Goal: Transaction & Acquisition: Book appointment/travel/reservation

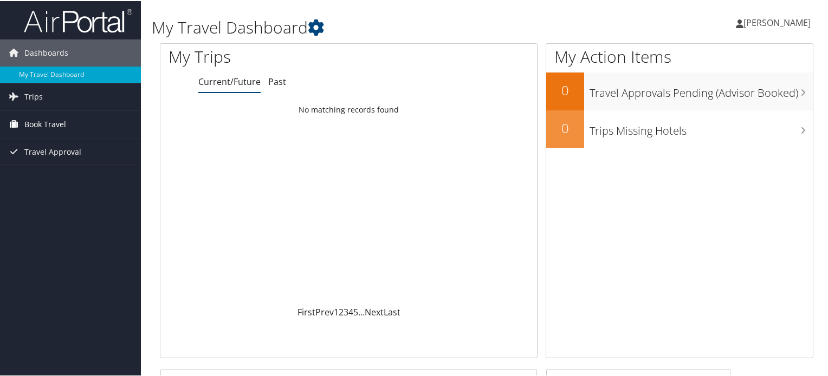
click at [41, 121] on span "Book Travel" at bounding box center [45, 123] width 42 height 27
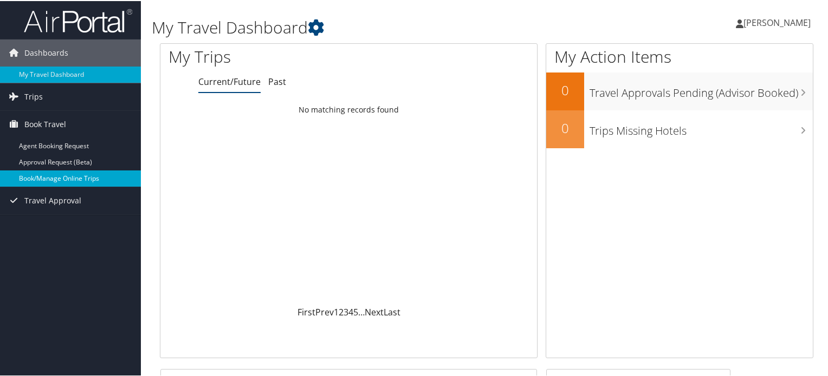
click at [79, 177] on link "Book/Manage Online Trips" at bounding box center [70, 178] width 141 height 16
